Goal: Task Accomplishment & Management: Manage account settings

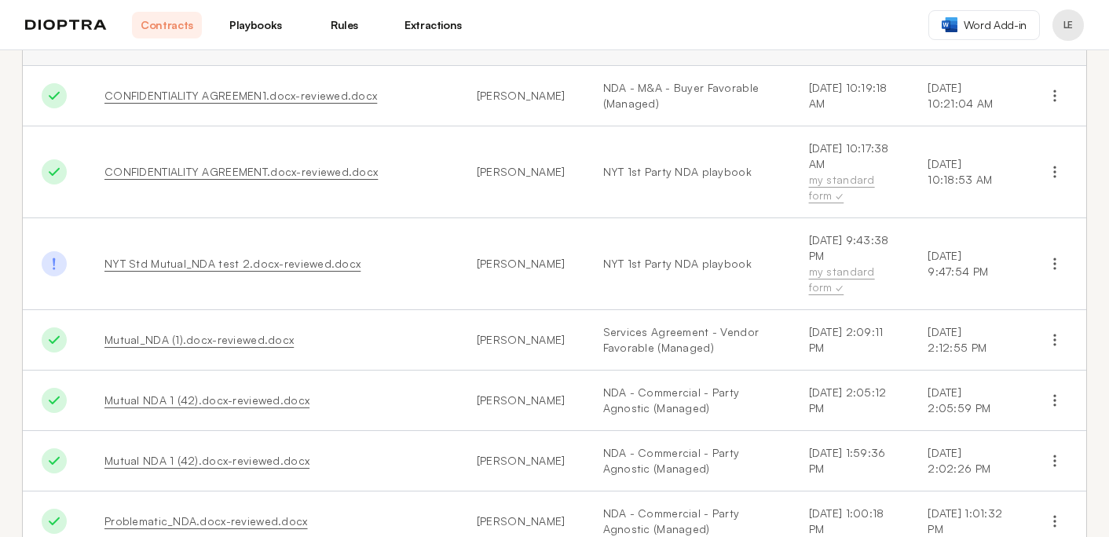
scroll to position [78, 0]
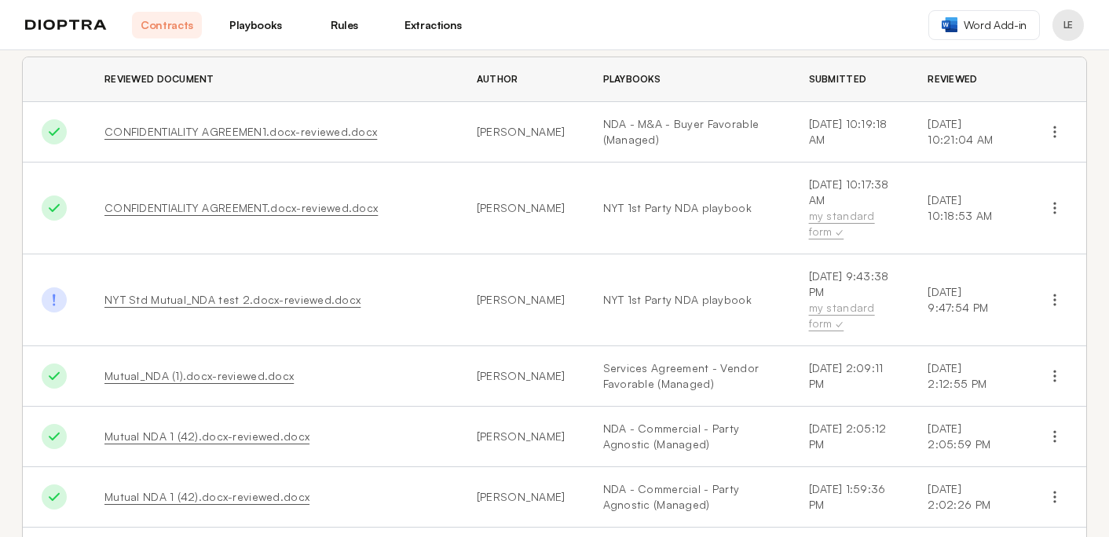
click at [247, 302] on link "NYT Std Mutual_NDA test 2.docx-reviewed.docx" at bounding box center [232, 299] width 256 height 13
click at [223, 206] on link "CONFIDENTIALITY AGREEMENT.docx-reviewed.docx" at bounding box center [240, 207] width 273 height 13
click at [212, 207] on link "CONFIDENTIALITY AGREEMENT.docx-reviewed.docx" at bounding box center [240, 207] width 273 height 13
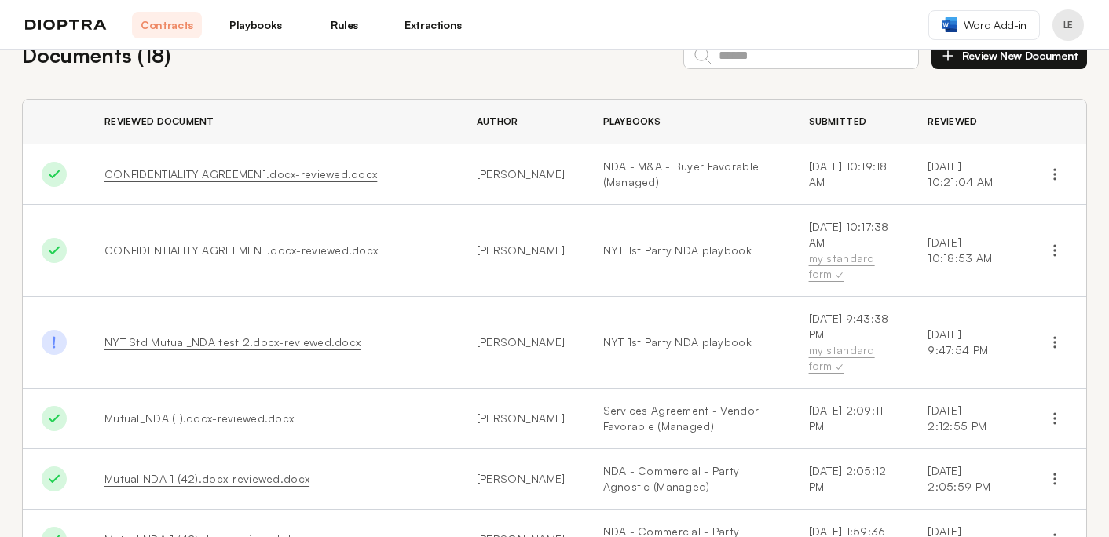
scroll to position [34, 0]
click at [254, 174] on link "CONFIDENTIALITY AGREEMEN1.docx-reviewed.docx" at bounding box center [240, 175] width 272 height 13
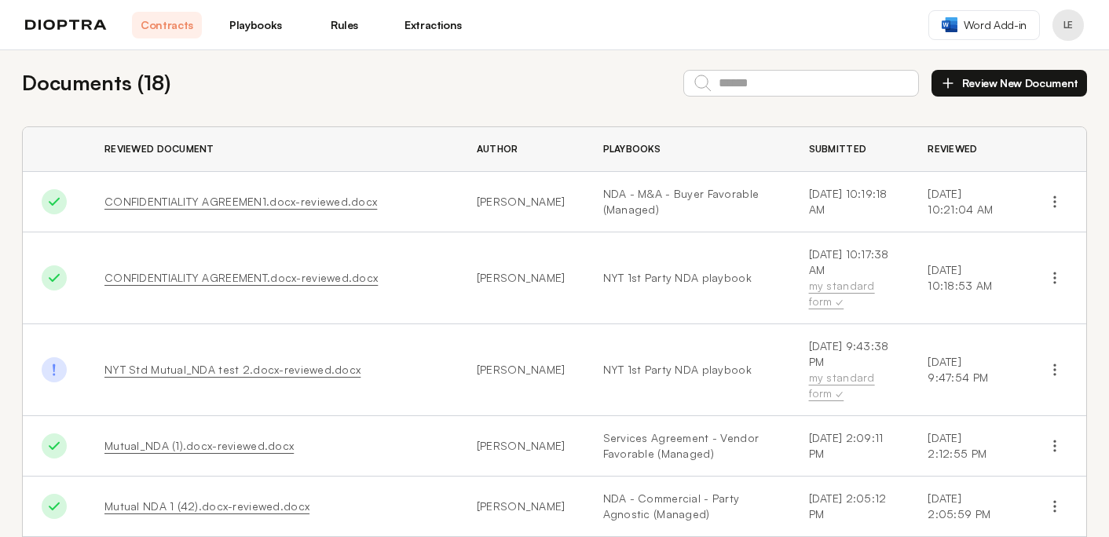
scroll to position [0, 0]
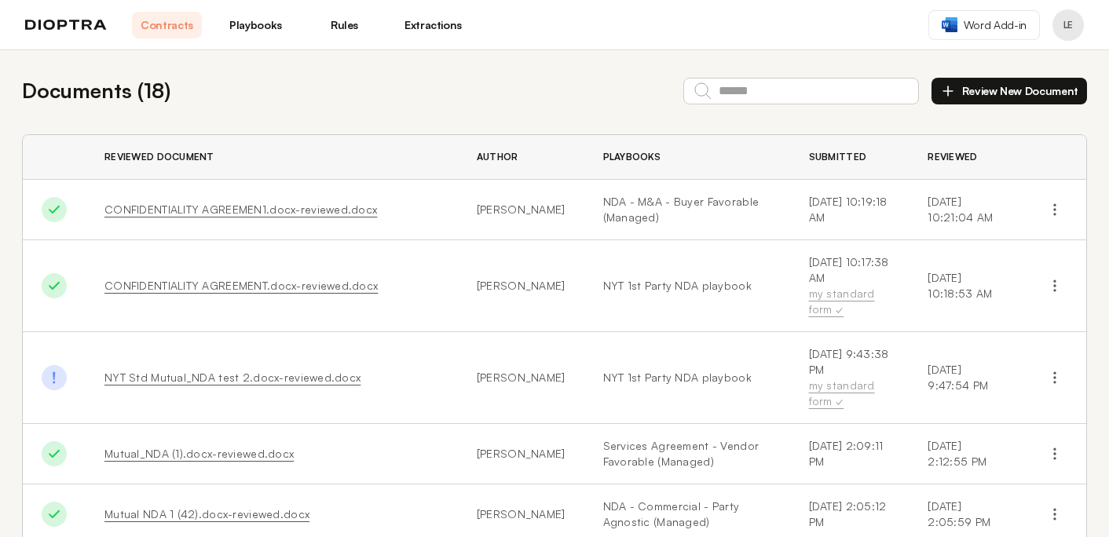
click at [607, 70] on div "Documents ( 18 ) Review New Document Reviewed Document Author Playbooks Submitt…" at bounding box center [554, 491] width 1109 height 882
click at [252, 30] on link "Playbooks" at bounding box center [256, 25] width 70 height 27
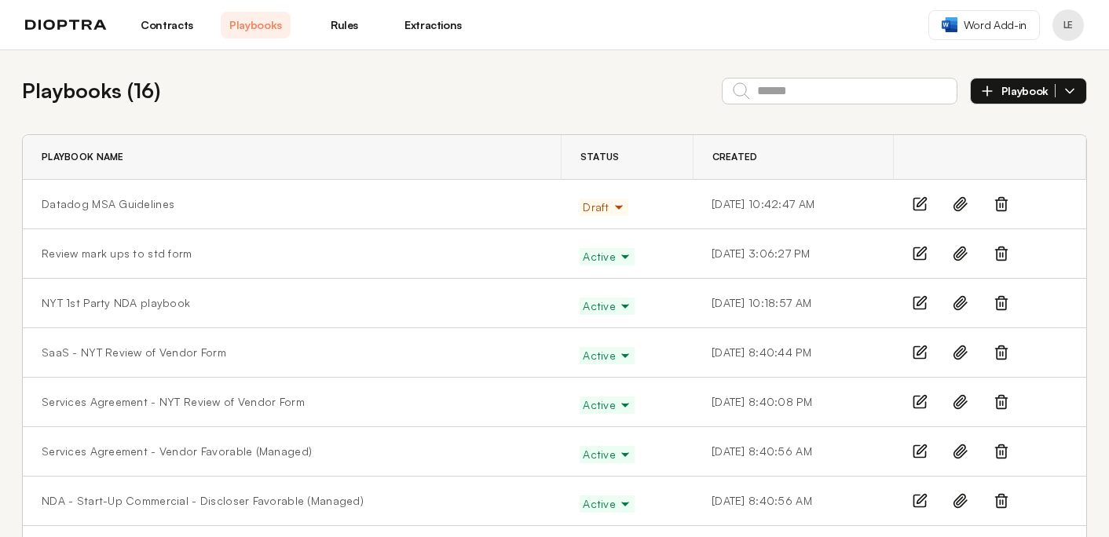
click at [996, 204] on icon at bounding box center [1000, 205] width 9 height 10
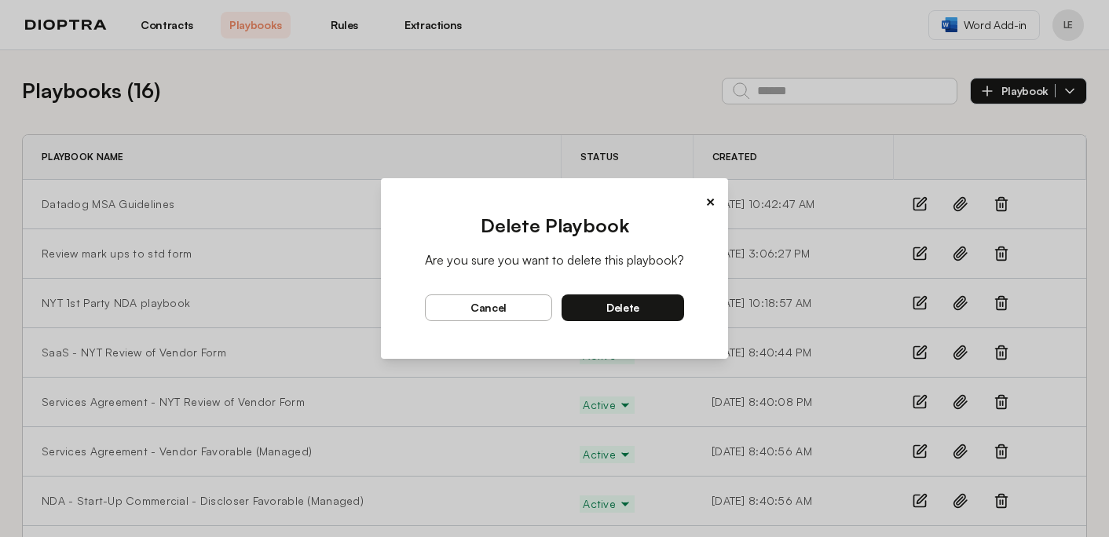
click at [622, 299] on button "delete" at bounding box center [622, 307] width 122 height 27
